Goal: Task Accomplishment & Management: Manage account settings

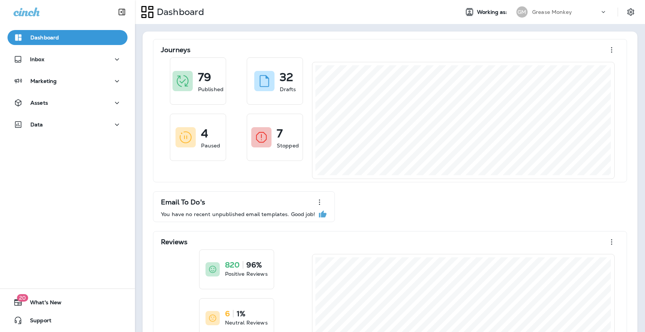
click at [559, 12] on p "Grease Monkey" at bounding box center [552, 12] width 40 height 6
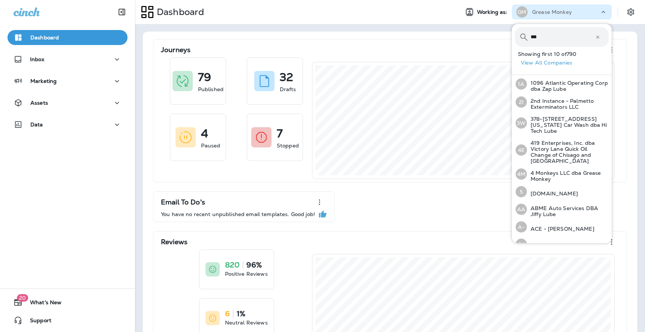
type input "****"
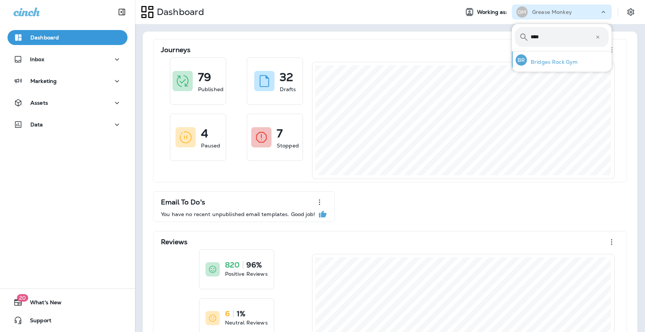
click at [545, 61] on p "Bridges Rock Gym" at bounding box center [552, 62] width 51 height 6
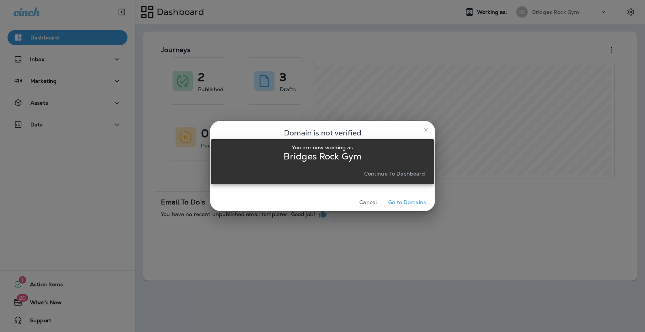
click at [402, 177] on p "Continue to Dashboard" at bounding box center [394, 174] width 61 height 6
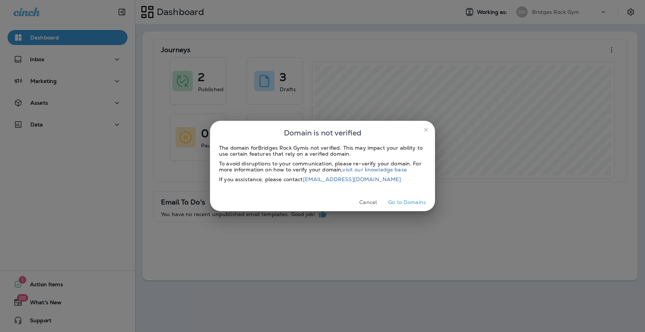
click at [372, 200] on button "Cancel" at bounding box center [368, 202] width 28 height 12
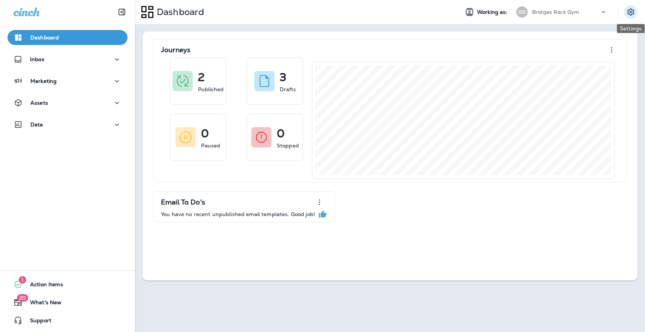
click at [629, 10] on icon "Settings" at bounding box center [630, 11] width 7 height 7
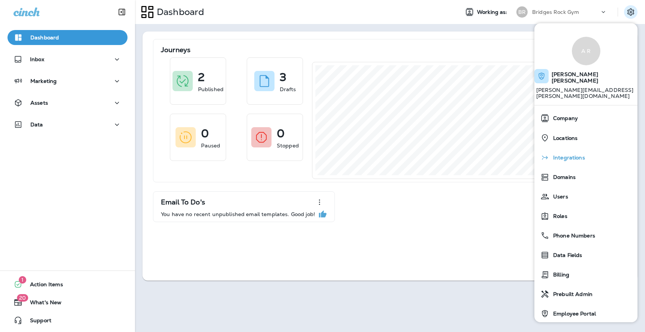
click at [565, 154] on span "Integrations" at bounding box center [567, 157] width 36 height 6
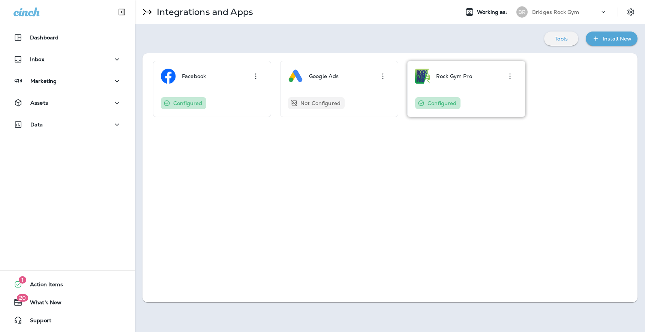
click at [497, 87] on div "Rock Gym Pro Configured" at bounding box center [466, 89] width 102 height 40
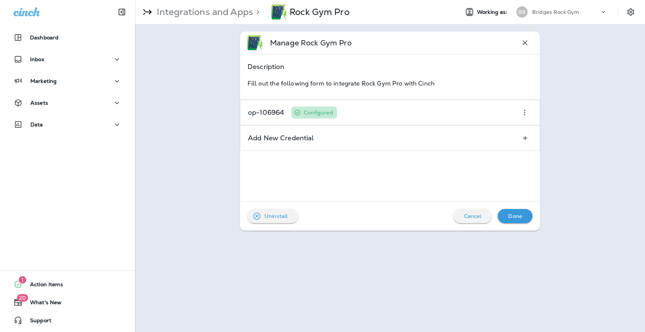
click at [266, 218] on p "Uninstall" at bounding box center [275, 216] width 23 height 6
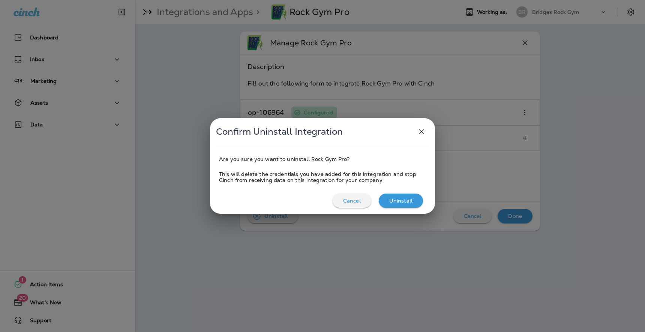
click at [402, 200] on p "Uninstall" at bounding box center [400, 201] width 23 height 6
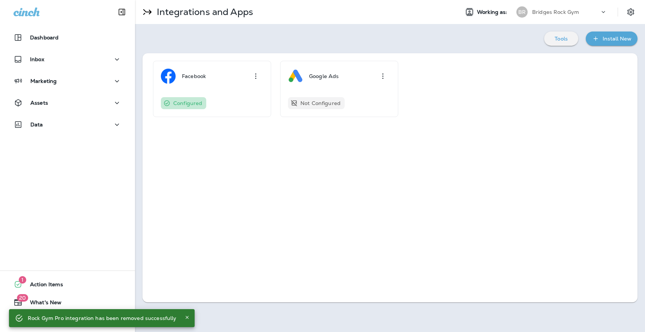
click at [185, 316] on icon "Close" at bounding box center [186, 317] width 3 height 3
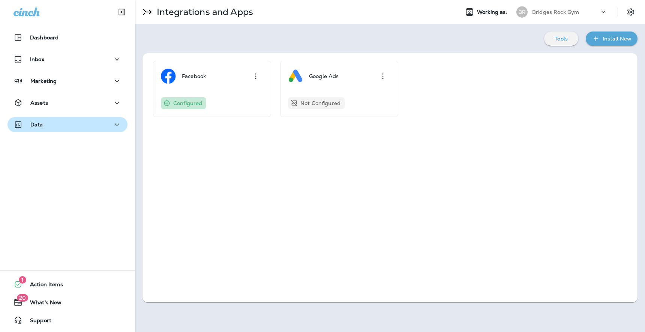
click at [46, 128] on div "Data" at bounding box center [67, 124] width 108 height 9
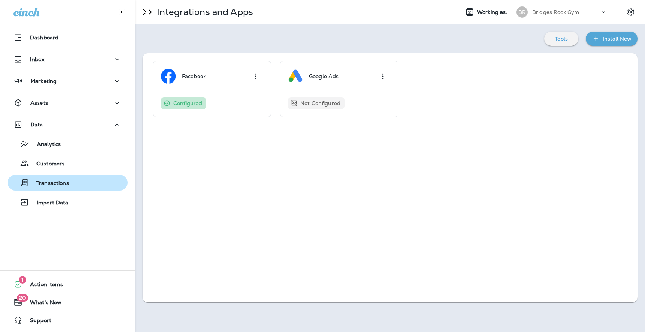
click at [51, 180] on p "Transactions" at bounding box center [49, 183] width 40 height 7
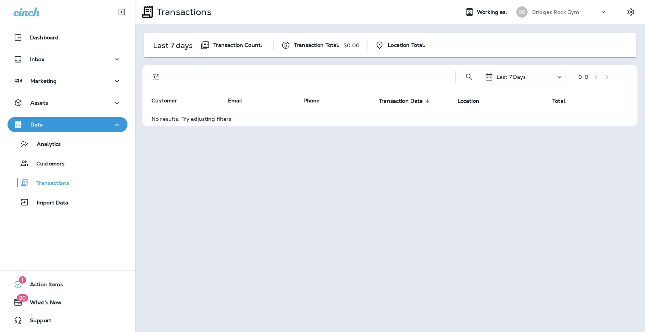
click at [179, 45] on p "Last 7 days" at bounding box center [173, 45] width 40 height 6
click at [296, 207] on div "Transactions Working as: BR Bridges Rock Gym Last 7 days Transaction Count: Tra…" at bounding box center [390, 166] width 510 height 332
click at [554, 80] on div "Last 7 Days" at bounding box center [523, 77] width 83 height 15
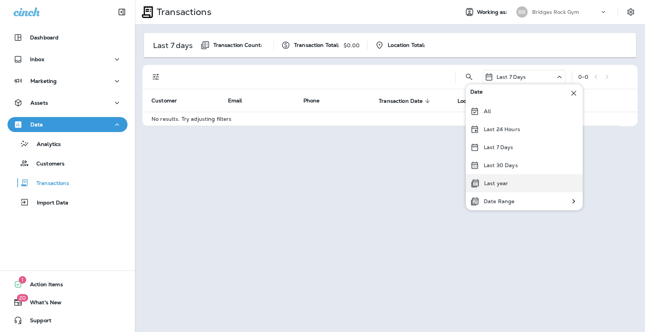
click at [492, 187] on div "Last year" at bounding box center [524, 183] width 117 height 18
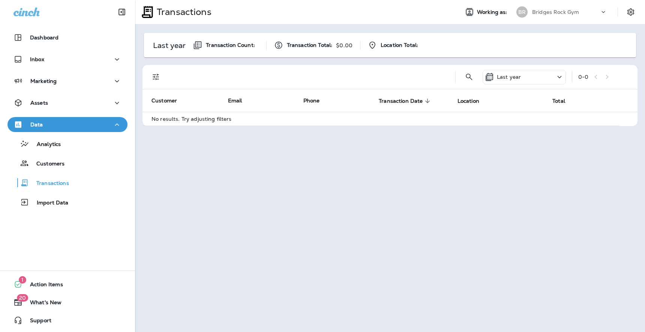
click at [521, 79] on div "Last year" at bounding box center [523, 77] width 83 height 15
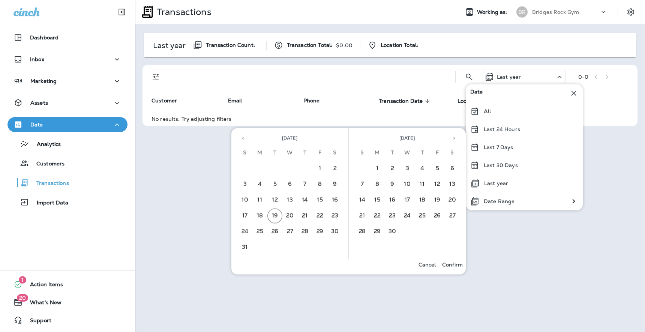
click at [598, 247] on div "Transactions Working as: BR Bridges Rock Gym Last year Transaction Count: Trans…" at bounding box center [390, 166] width 510 height 332
click at [204, 247] on div "Transactions Working as: BR Bridges Rock Gym Last year Transaction Count: Trans…" at bounding box center [390, 166] width 510 height 332
click at [187, 211] on div "Transactions Working as: BR Bridges Rock Gym Last year Transaction Count: Trans…" at bounding box center [390, 166] width 510 height 332
click at [58, 162] on p "Customers" at bounding box center [47, 163] width 36 height 7
